Goal: Find specific page/section: Find specific page/section

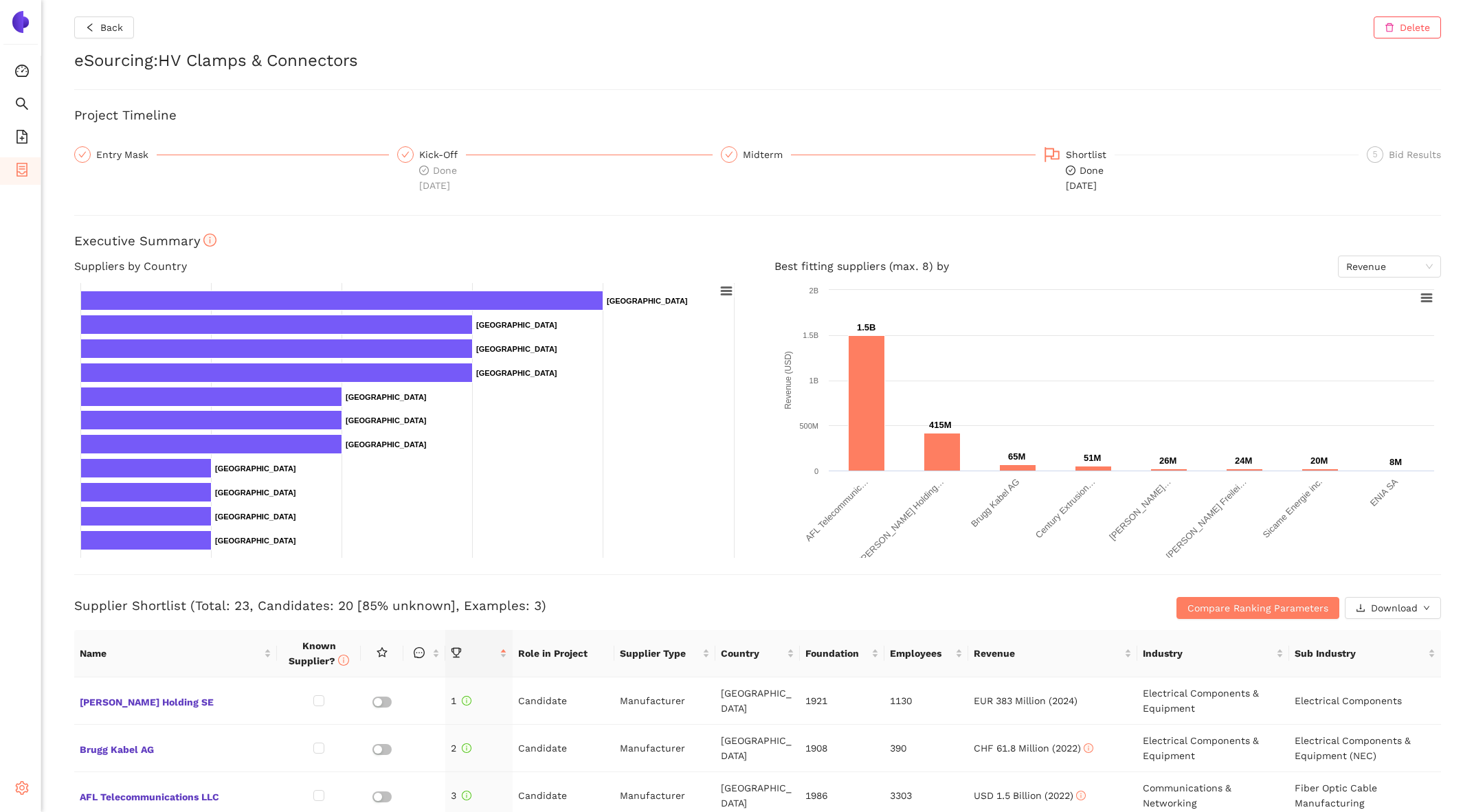
click at [23, 790] on icon "setting" at bounding box center [22, 788] width 13 height 13
click at [103, 699] on li "Internal Area" at bounding box center [98, 689] width 113 height 28
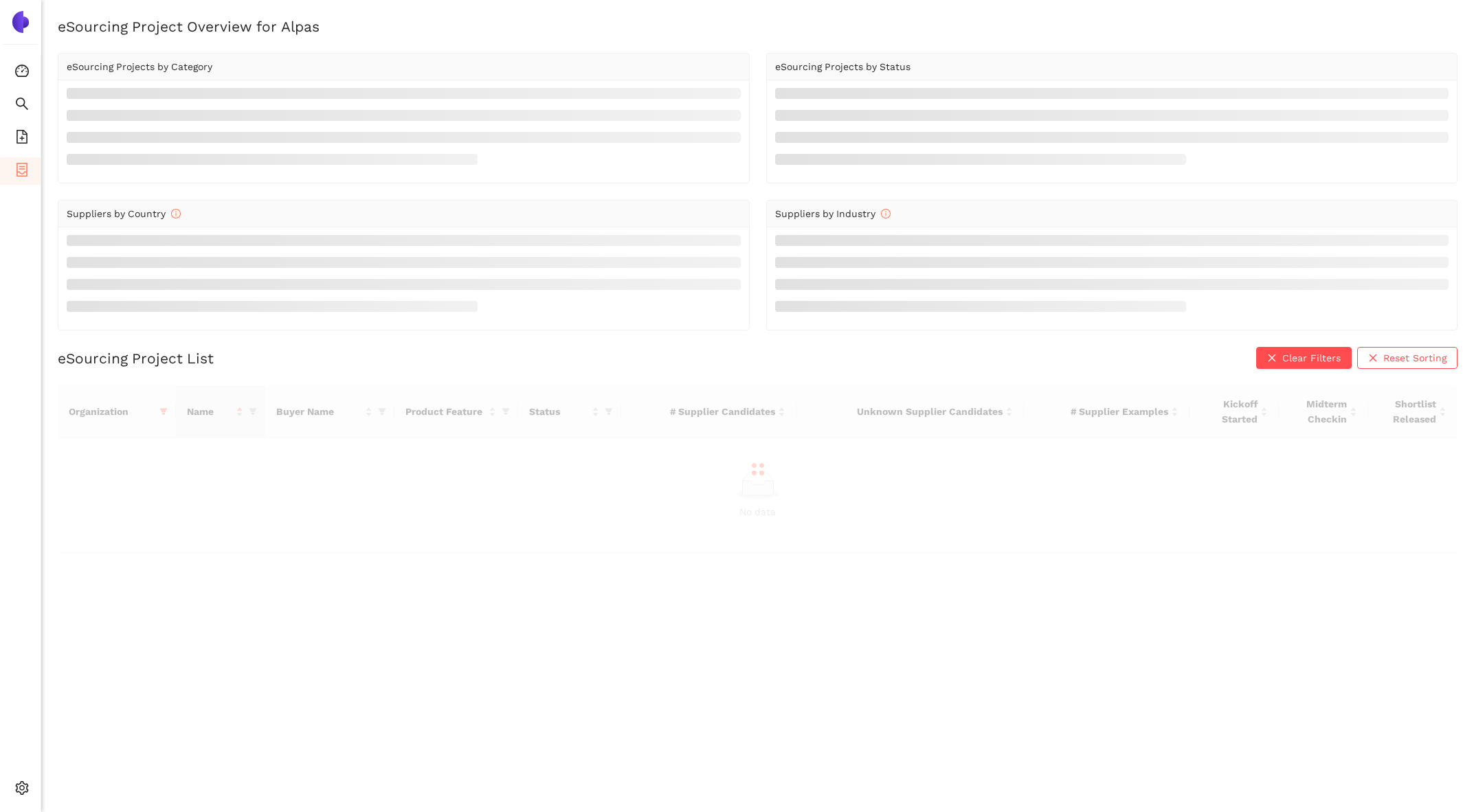
click at [161, 408] on div at bounding box center [757, 469] width 1399 height 168
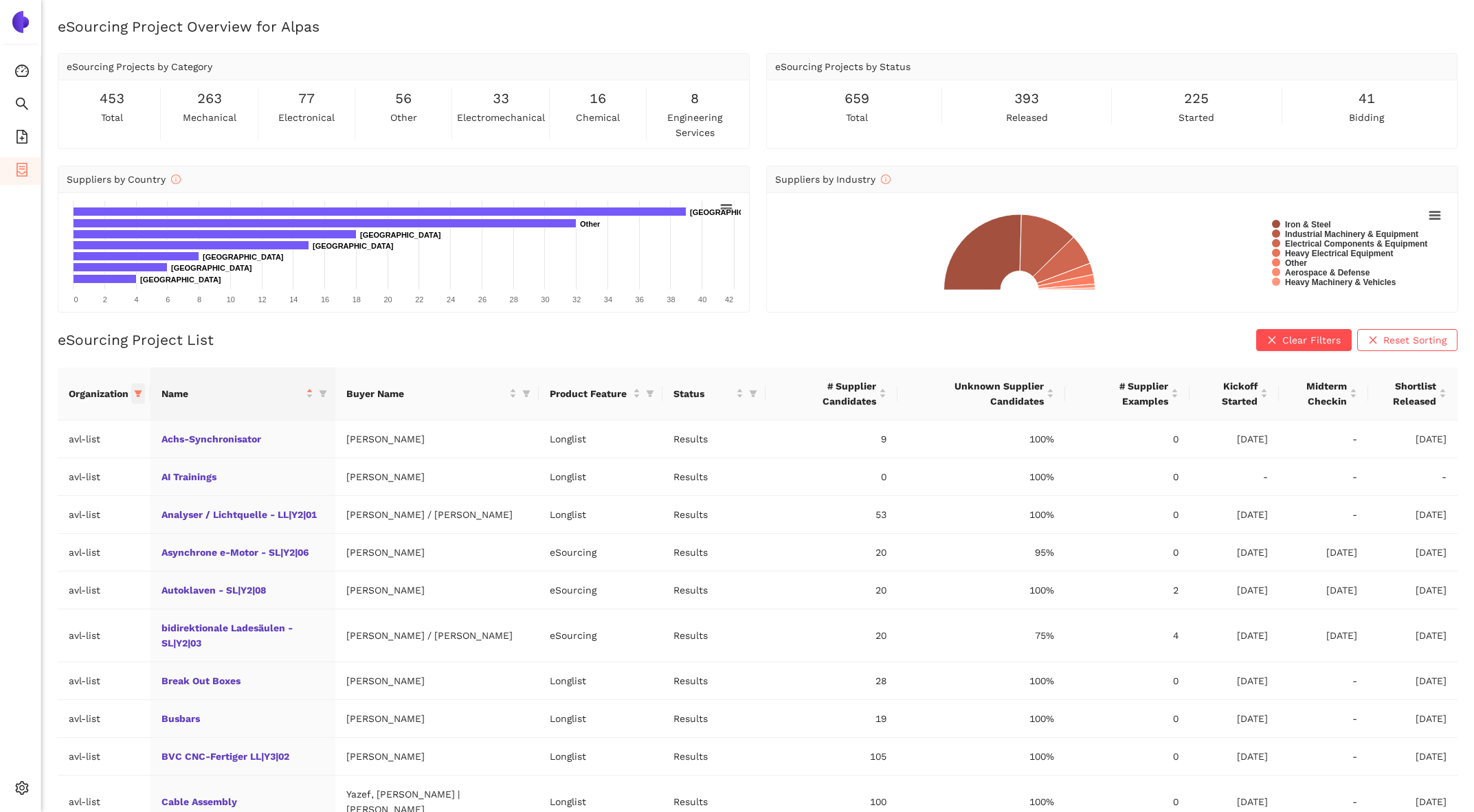
click at [145, 392] on span at bounding box center [138, 393] width 13 height 20
click at [35, 629] on span "Reset" at bounding box center [34, 634] width 26 height 15
checkbox input "false"
click at [58, 422] on input "text" at bounding box center [96, 421] width 120 height 15
type input "sie"
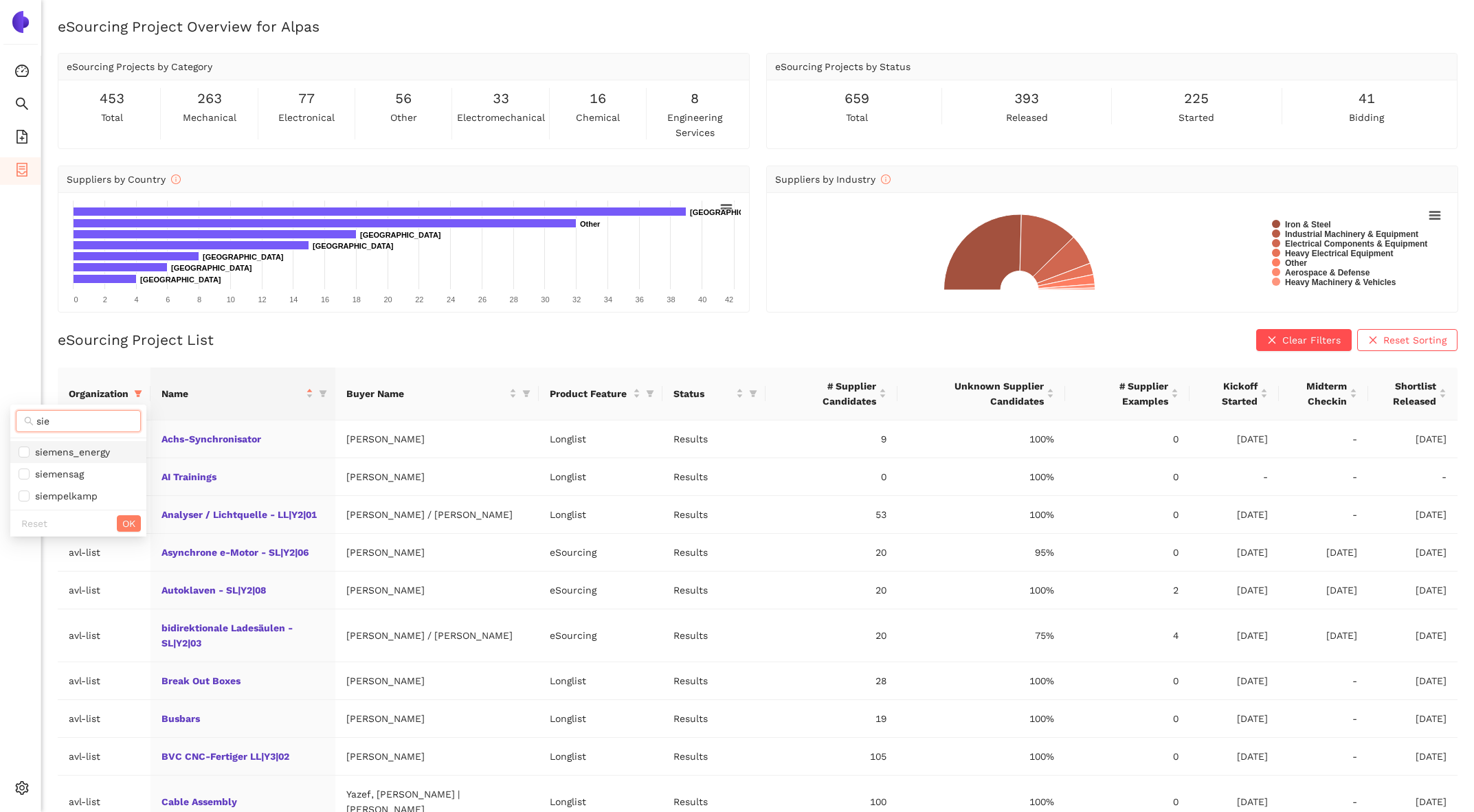
click at [13, 444] on li "siemens_energy" at bounding box center [79, 452] width 136 height 22
checkbox input "true"
click at [128, 522] on span "OK" at bounding box center [129, 523] width 13 height 15
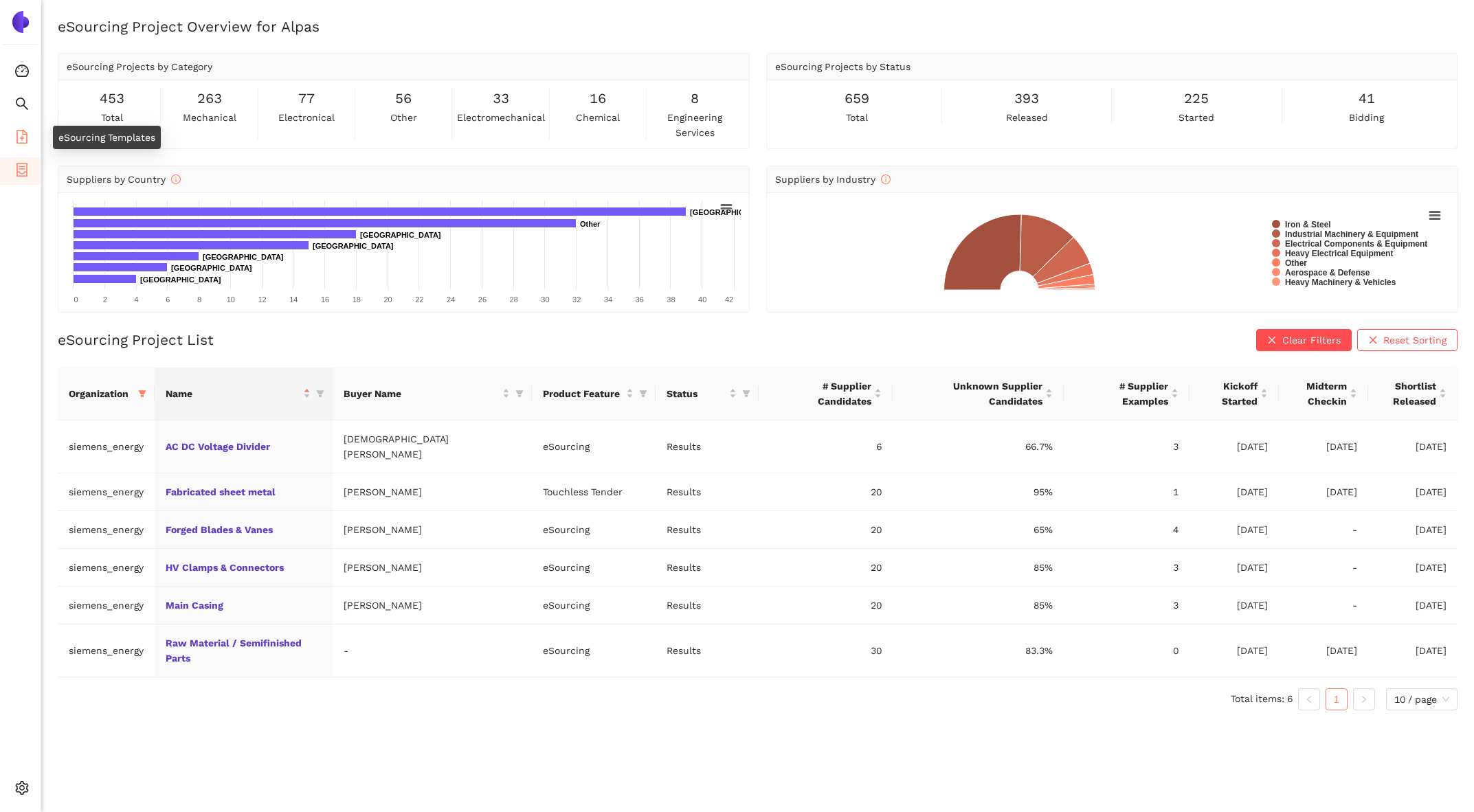
click at [23, 142] on icon "file-add" at bounding box center [21, 136] width 11 height 13
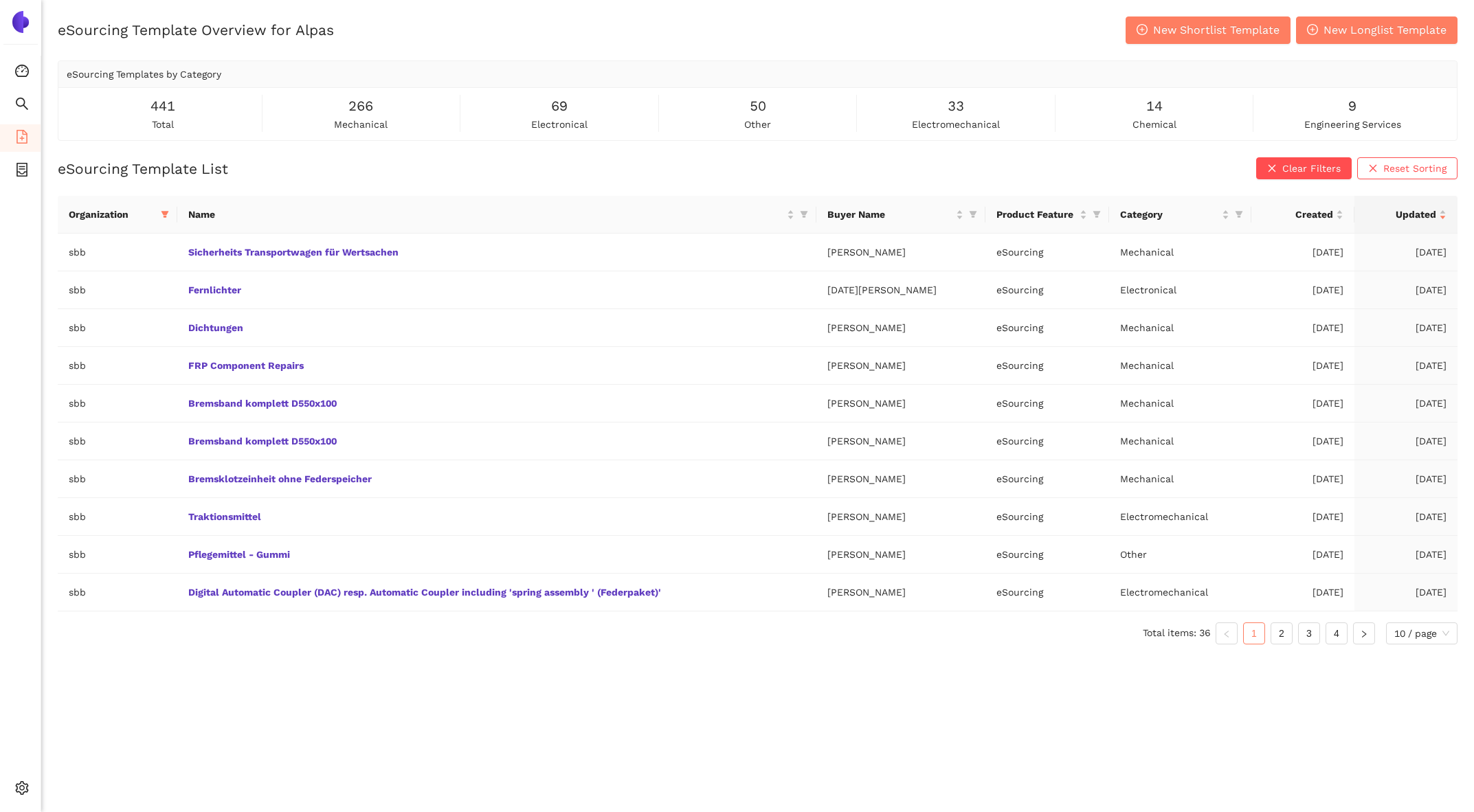
click at [169, 216] on icon "filter" at bounding box center [165, 214] width 9 height 9
click at [39, 452] on span "Reset" at bounding box center [42, 454] width 26 height 15
checkbox input "false"
click at [55, 250] on span at bounding box center [96, 242] width 145 height 22
type input "siem"
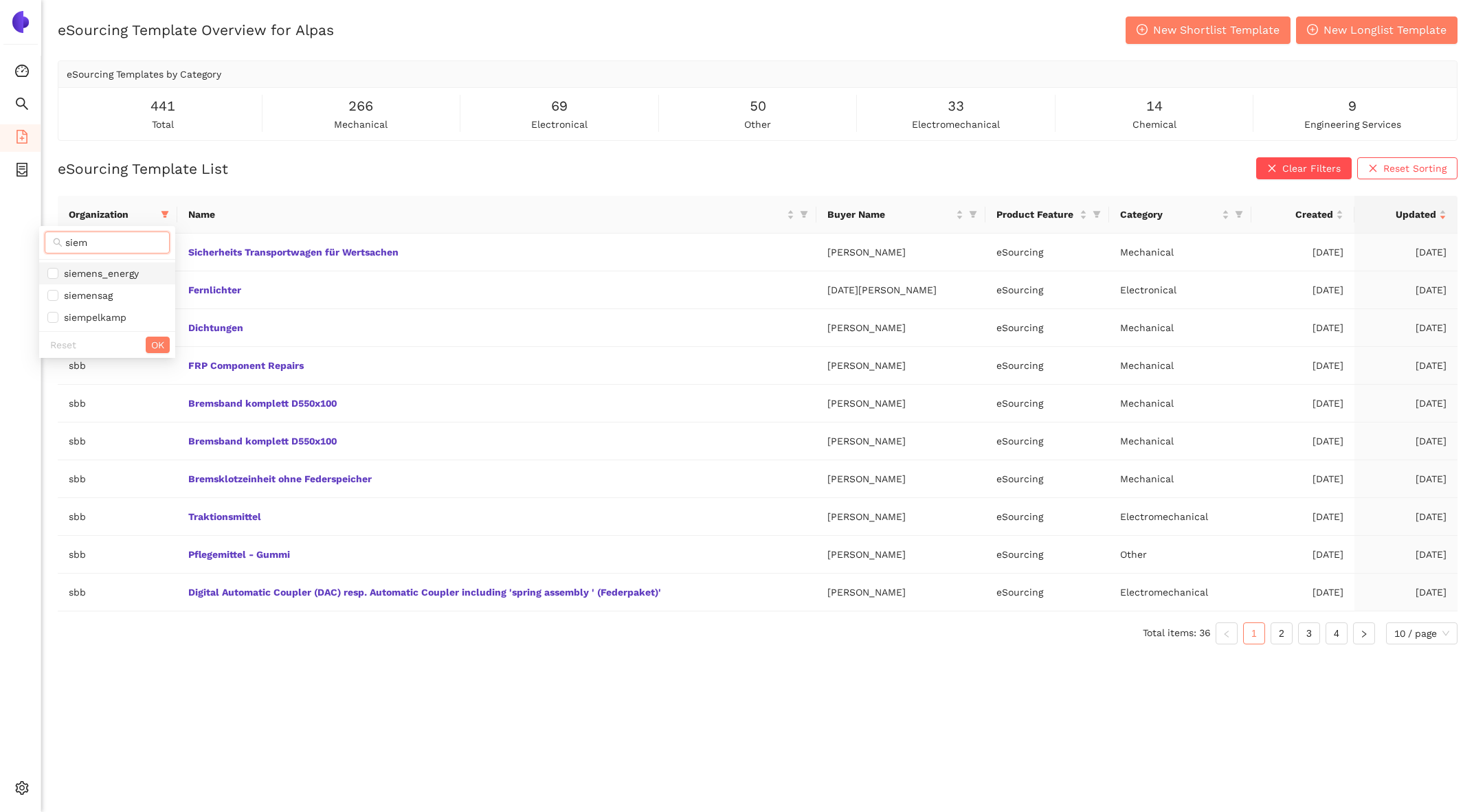
click at [57, 263] on li "siemens_energy" at bounding box center [107, 273] width 136 height 22
checkbox input "true"
click at [155, 342] on span "OK" at bounding box center [158, 345] width 13 height 15
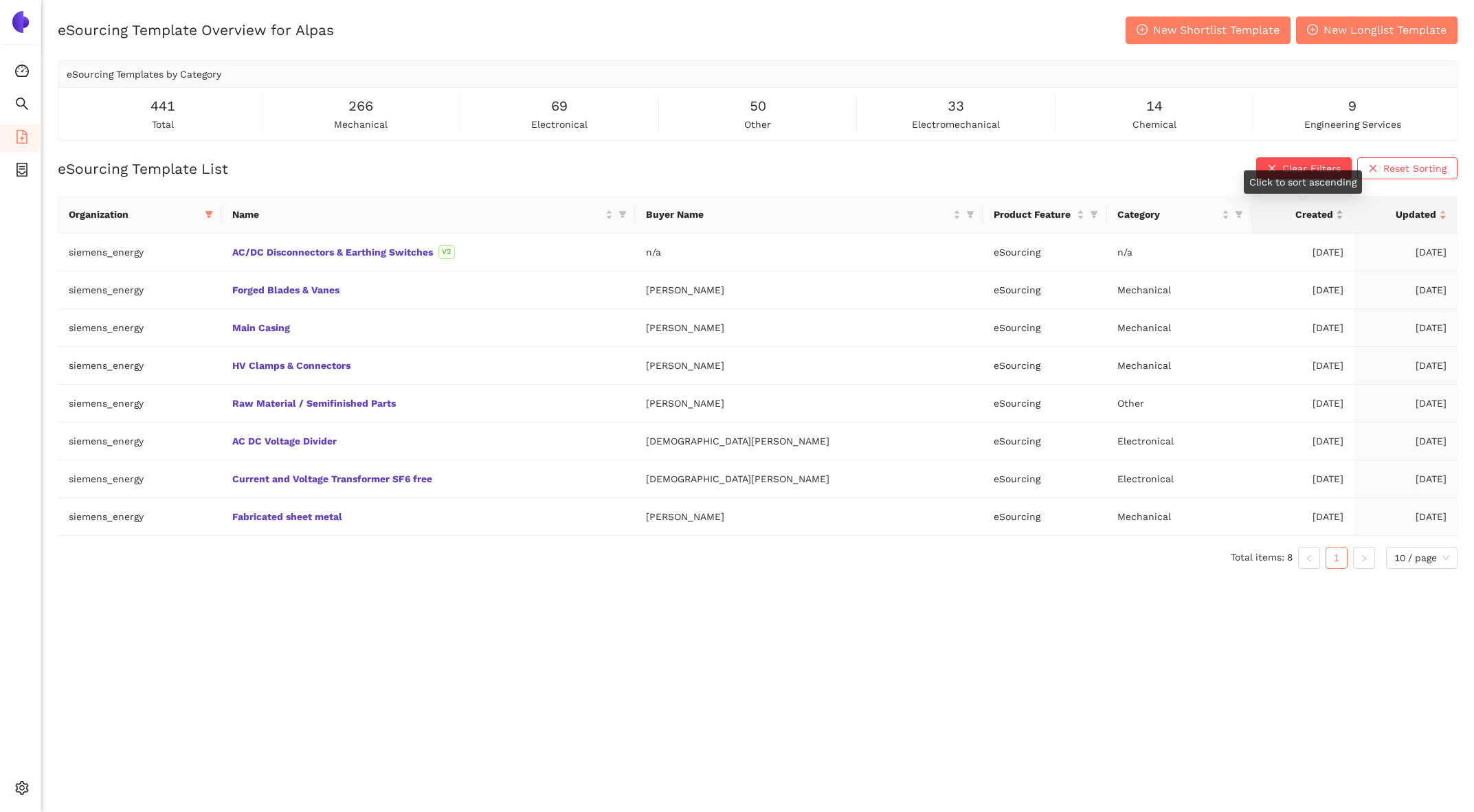
click at [1328, 207] on span "Created" at bounding box center [1298, 215] width 71 height 15
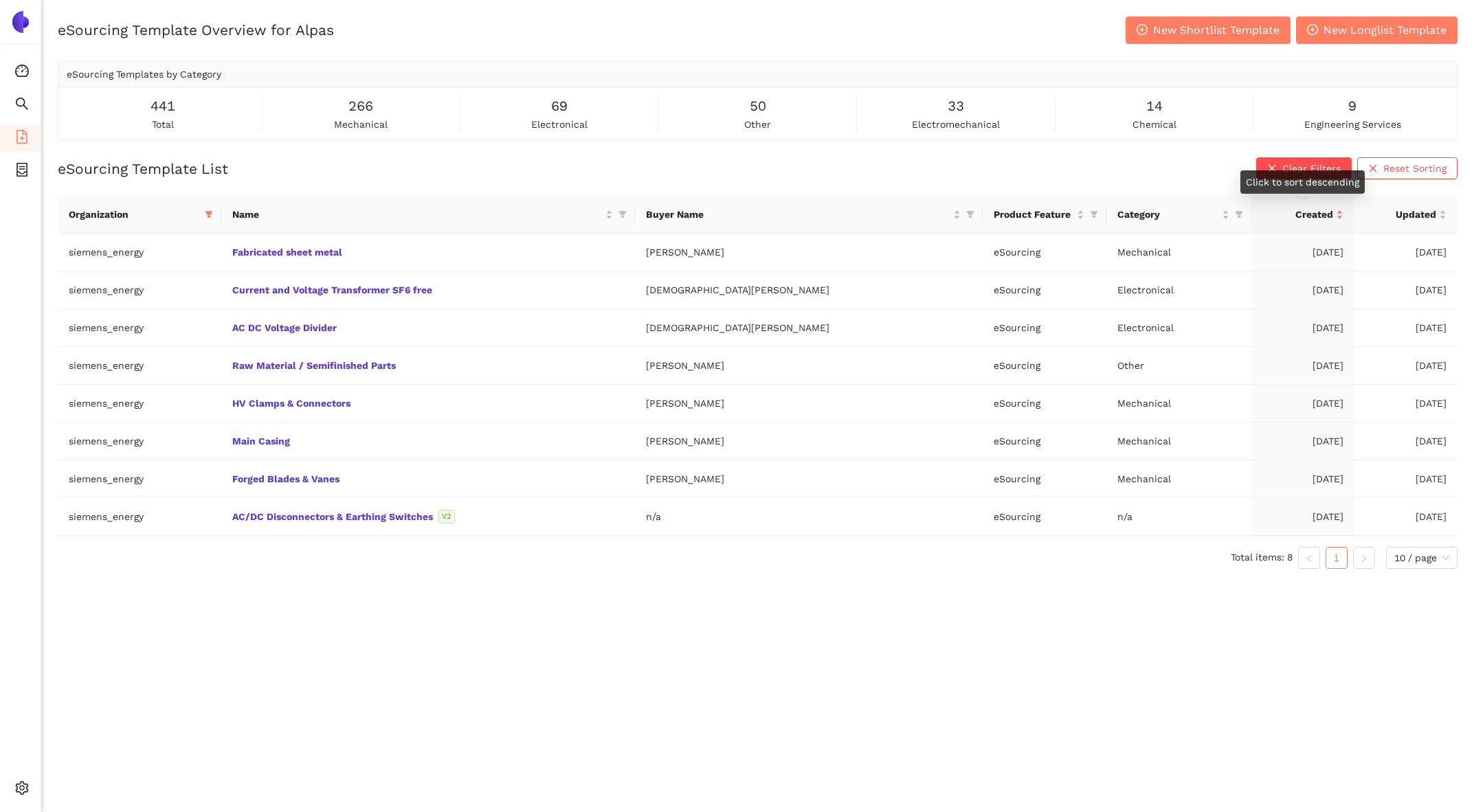
click at [1328, 207] on span "Created" at bounding box center [1298, 215] width 71 height 15
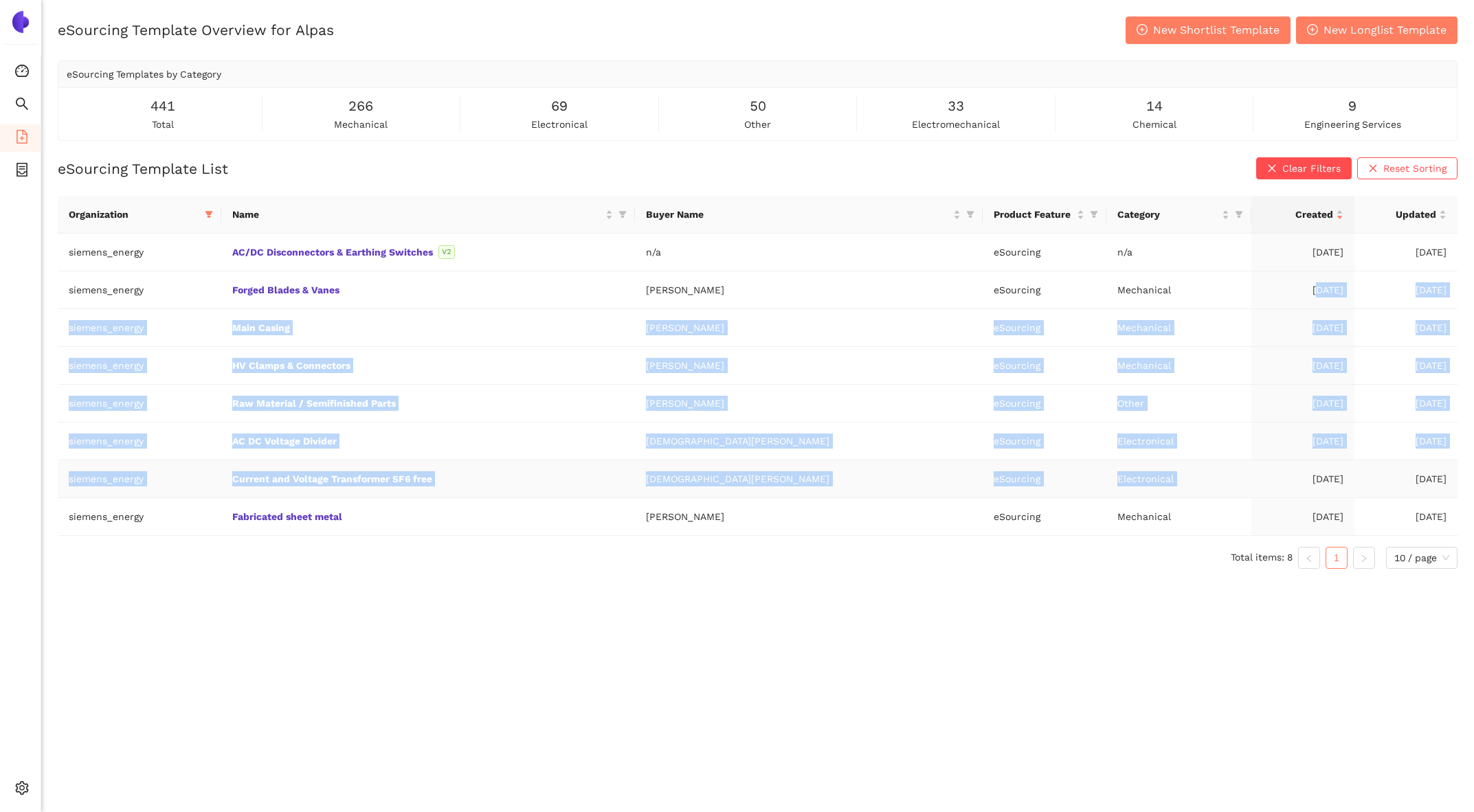
drag, startPoint x: 1295, startPoint y: 283, endPoint x: 1295, endPoint y: 459, distance: 176.0
click at [1295, 460] on tbody "siemens_energy AC/DC Disconnectors & Earthing Switches V2 n/a eSourcing n/a 10.…" at bounding box center [757, 384] width 1399 height 302
click at [1295, 460] on td "06.12.2024" at bounding box center [1302, 478] width 103 height 37
